Goal: Task Accomplishment & Management: Manage account settings

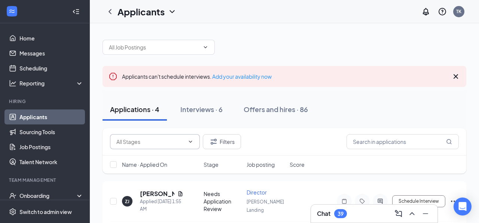
click at [142, 141] on input "text" at bounding box center [150, 141] width 68 height 8
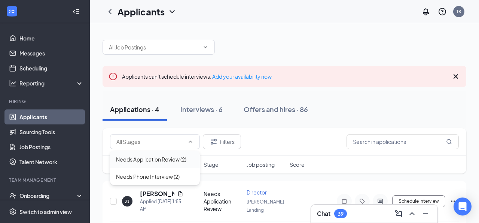
click at [141, 160] on div "Needs Application Review (2)" at bounding box center [151, 159] width 70 height 8
type input "Needs Application Review (2)"
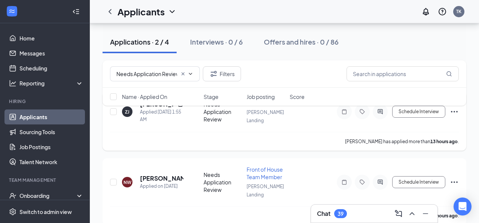
scroll to position [64, 0]
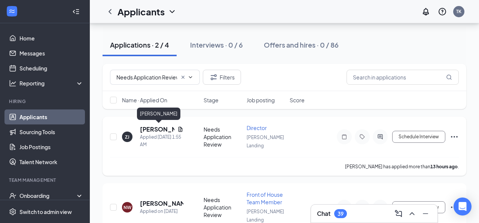
click at [158, 128] on h5 "[PERSON_NAME]" at bounding box center [157, 129] width 34 height 8
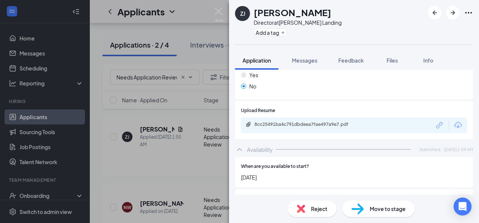
scroll to position [306, 0]
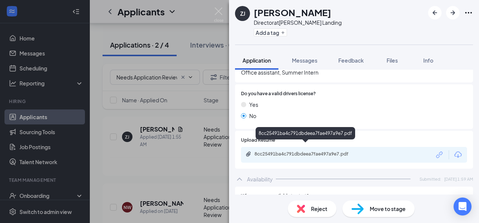
click at [309, 151] on div "8cc25491ba4c791dbdeea7fae497a9e7.pdf" at bounding box center [307, 154] width 105 height 6
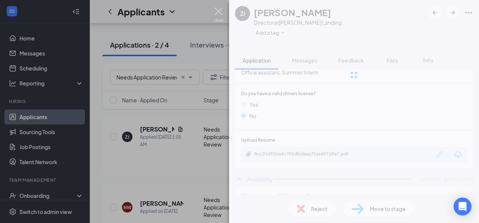
click at [220, 9] on img at bounding box center [218, 14] width 9 height 15
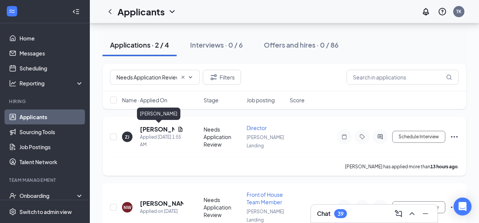
click at [158, 130] on h5 "[PERSON_NAME]" at bounding box center [157, 129] width 34 height 8
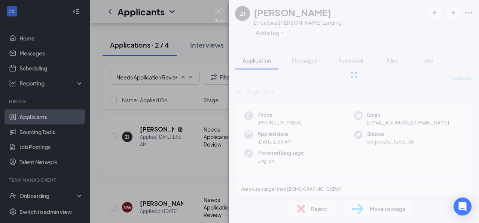
click at [303, 204] on div "ZJ [PERSON_NAME] Director at [PERSON_NAME] Landing Add a tag Application Messag…" at bounding box center [354, 111] width 250 height 223
click at [222, 8] on div "ZJ [PERSON_NAME] Director at [PERSON_NAME] Landing Add a tag Application Messag…" at bounding box center [239, 111] width 479 height 223
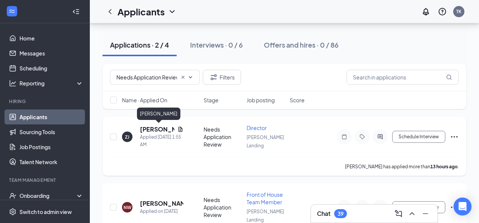
click at [150, 128] on h5 "[PERSON_NAME]" at bounding box center [157, 129] width 34 height 8
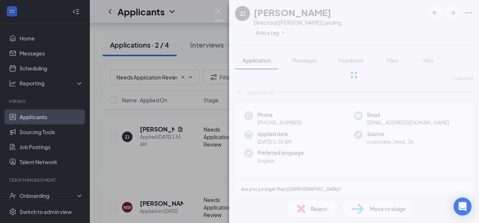
click at [221, 6] on div "ZJ [PERSON_NAME] Director at [PERSON_NAME] Landing Add a tag Application Messag…" at bounding box center [239, 111] width 479 height 223
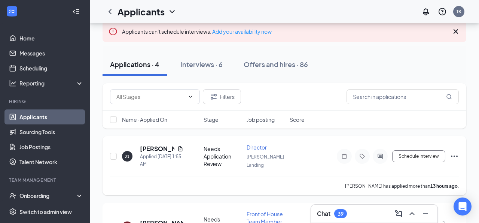
scroll to position [46, 0]
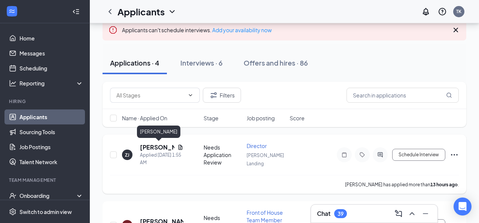
click at [153, 144] on h5 "[PERSON_NAME]" at bounding box center [157, 147] width 34 height 8
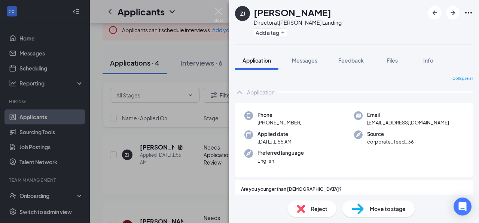
click at [306, 211] on div "Reject" at bounding box center [312, 208] width 49 height 16
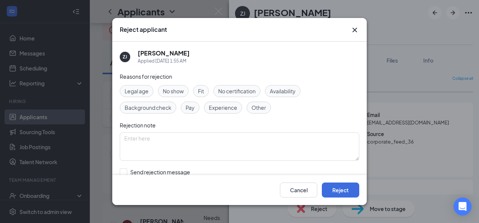
click at [280, 89] on span "Availability" at bounding box center [283, 91] width 26 height 8
click at [231, 104] on span "Experience" at bounding box center [223, 107] width 28 height 8
click at [253, 104] on span "Other" at bounding box center [259, 107] width 15 height 8
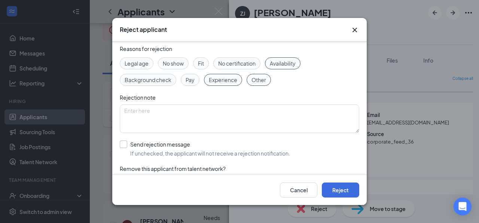
click at [179, 141] on input "Send rejection message If unchecked, the applicant will not receive a rejection…" at bounding box center [205, 148] width 170 height 16
checkbox input "true"
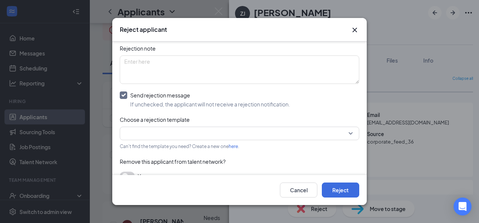
scroll to position [86, 0]
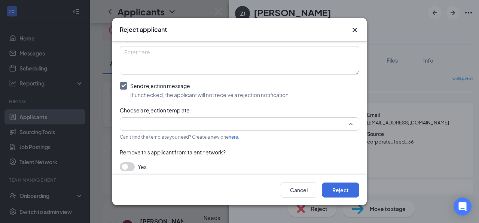
click at [180, 126] on input "search" at bounding box center [236, 124] width 225 height 13
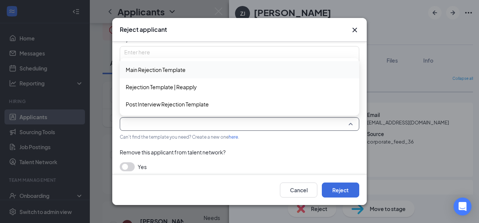
click at [179, 72] on span "Main Rejection Template" at bounding box center [156, 70] width 60 height 8
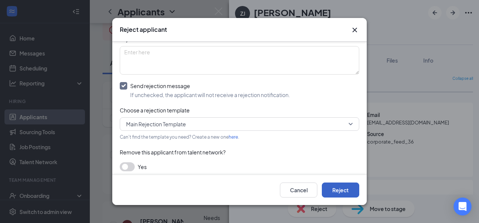
click at [328, 189] on button "Reject" at bounding box center [340, 189] width 37 height 15
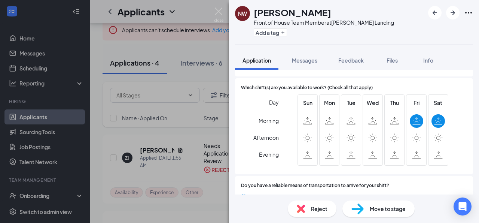
scroll to position [464, 0]
click at [306, 210] on div "Reject" at bounding box center [312, 208] width 49 height 16
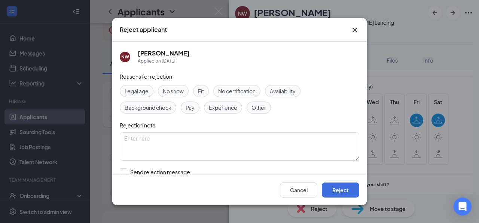
click at [290, 88] on span "Availability" at bounding box center [283, 91] width 26 height 8
click at [263, 101] on div "Other" at bounding box center [259, 107] width 24 height 12
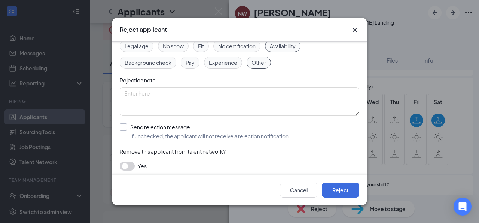
click at [180, 129] on input "Send rejection message If unchecked, the applicant will not receive a rejection…" at bounding box center [205, 131] width 170 height 16
checkbox input "true"
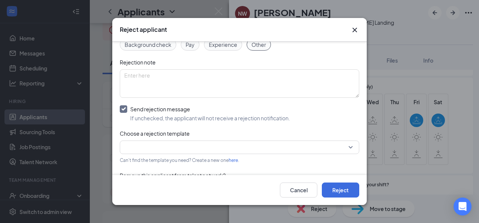
scroll to position [89, 0]
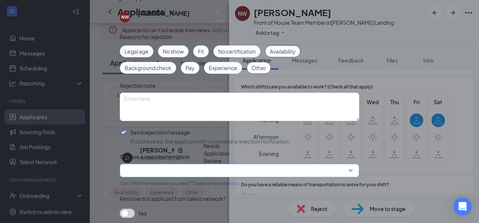
click at [176, 164] on input "search" at bounding box center [236, 170] width 225 height 13
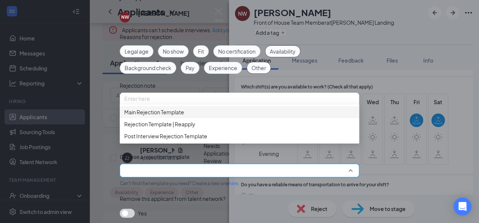
click at [179, 108] on span "Main Rejection Template" at bounding box center [154, 112] width 60 height 8
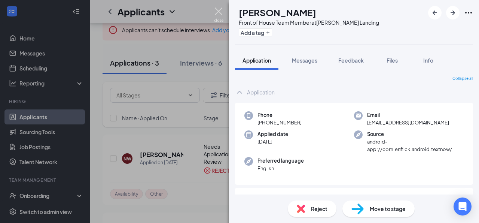
click at [221, 12] on img at bounding box center [218, 14] width 9 height 15
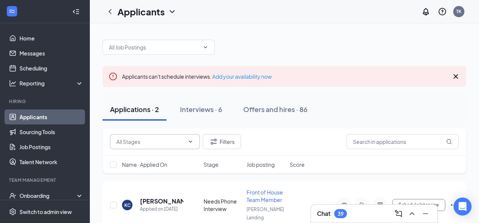
click at [169, 135] on span at bounding box center [155, 141] width 90 height 15
click at [164, 144] on input "text" at bounding box center [150, 141] width 68 height 8
click at [164, 143] on input "text" at bounding box center [150, 141] width 68 height 8
click at [161, 156] on div "Needs Application Review (2)" at bounding box center [145, 154] width 70 height 8
type input "Needs Application Review (2)"
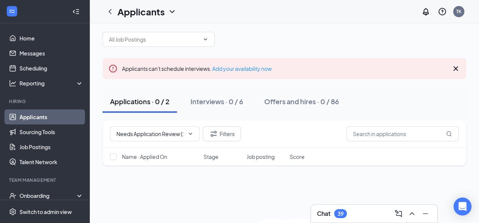
scroll to position [9, 0]
